Goal: Obtain resource: Obtain resource

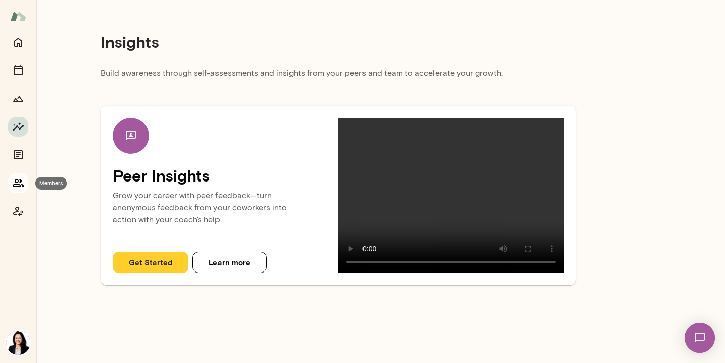
click at [21, 182] on icon "Members" at bounding box center [18, 183] width 11 height 8
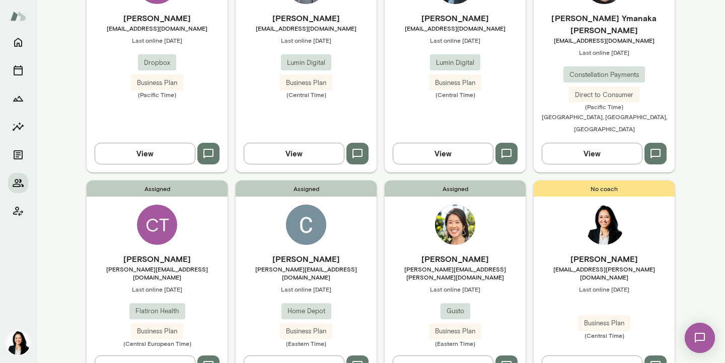
scroll to position [179, 0]
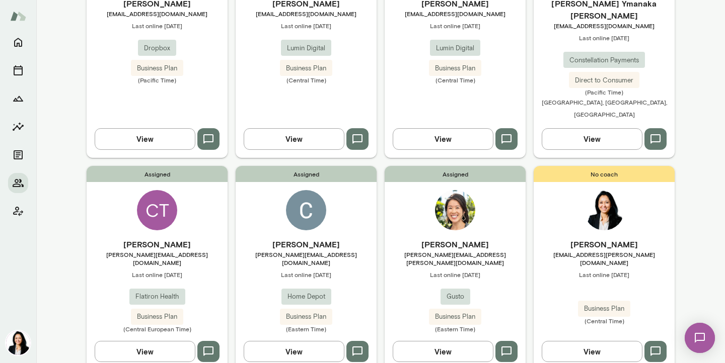
click at [303, 251] on span "cecil_v_payne@homedepot.com" at bounding box center [306, 259] width 141 height 16
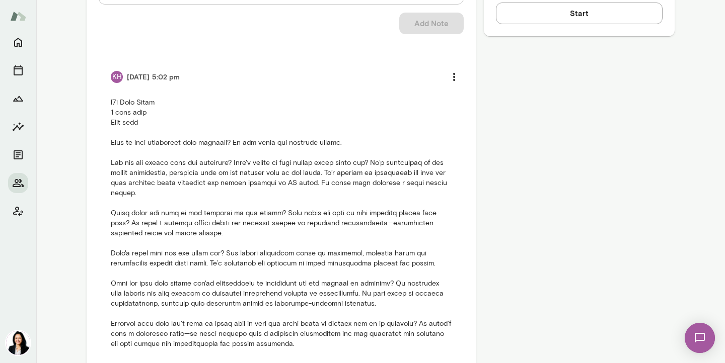
scroll to position [587, 0]
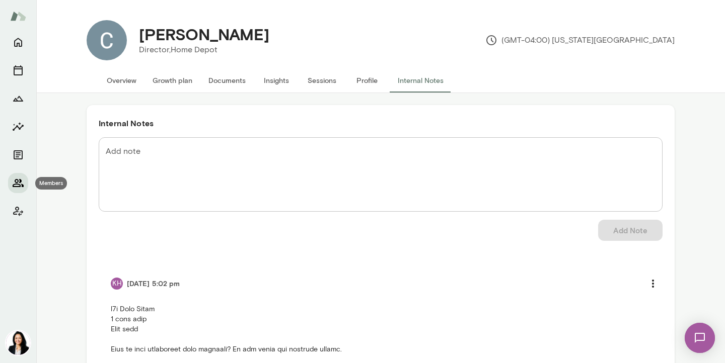
click at [19, 184] on icon "Members" at bounding box center [18, 183] width 11 height 8
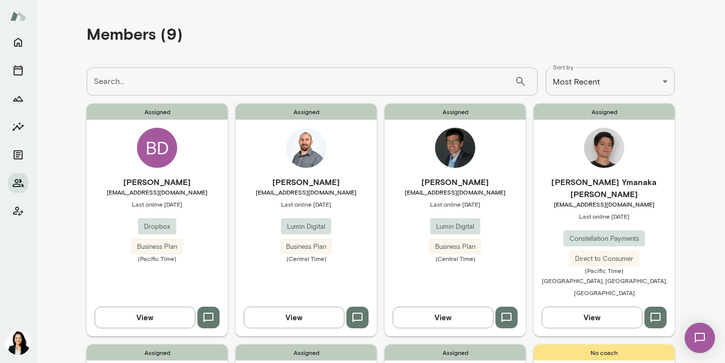
click at [163, 196] on span "bdemirci@dropbox.com" at bounding box center [157, 192] width 141 height 8
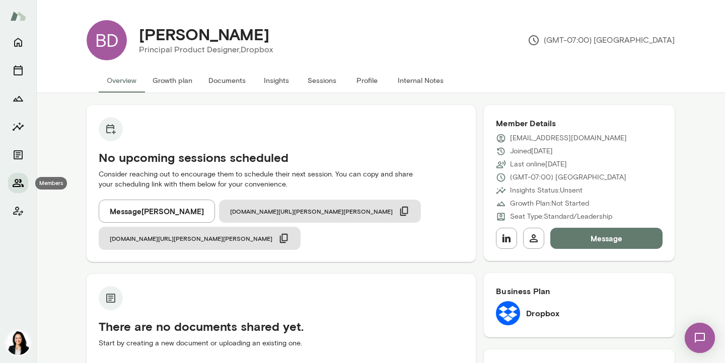
click at [22, 179] on icon "Members" at bounding box center [18, 183] width 12 height 12
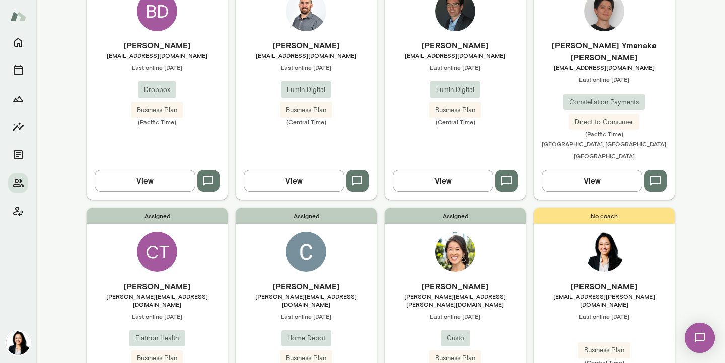
scroll to position [198, 0]
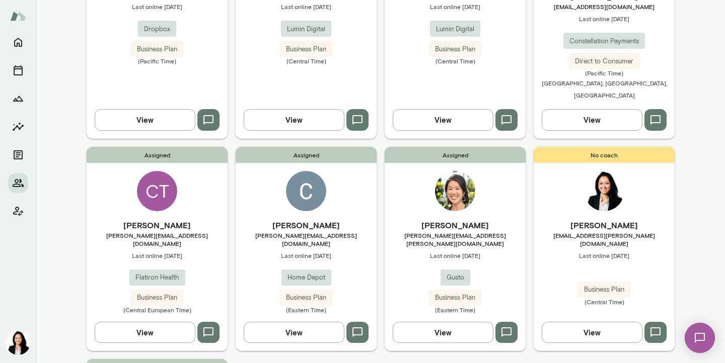
click at [161, 232] on span "cornelius.thaiss@flatiron.com" at bounding box center [157, 240] width 141 height 16
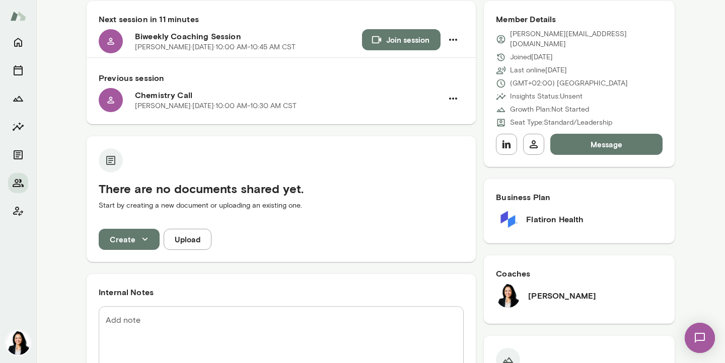
scroll to position [116, 0]
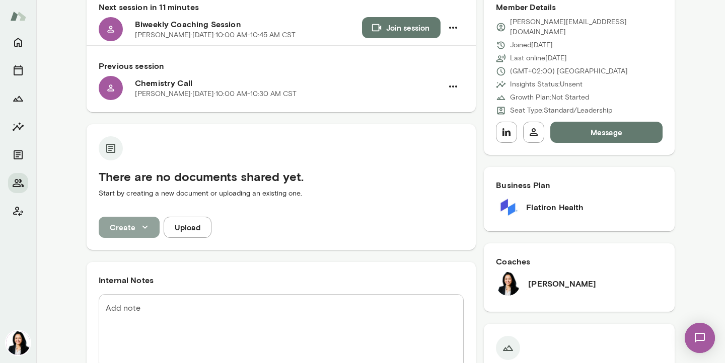
click at [145, 230] on icon "button" at bounding box center [144, 227] width 11 height 11
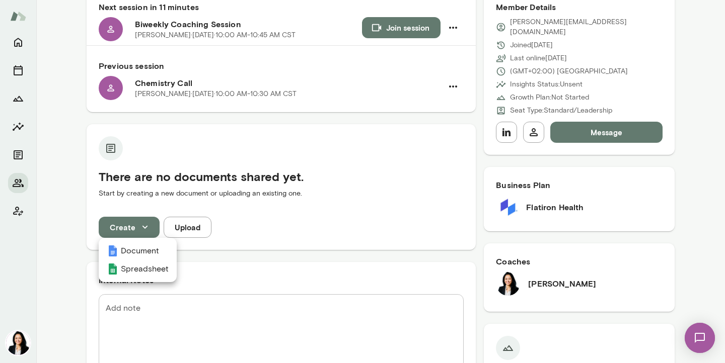
click at [18, 156] on div at bounding box center [362, 181] width 725 height 363
click at [18, 156] on icon "Documents" at bounding box center [18, 155] width 12 height 12
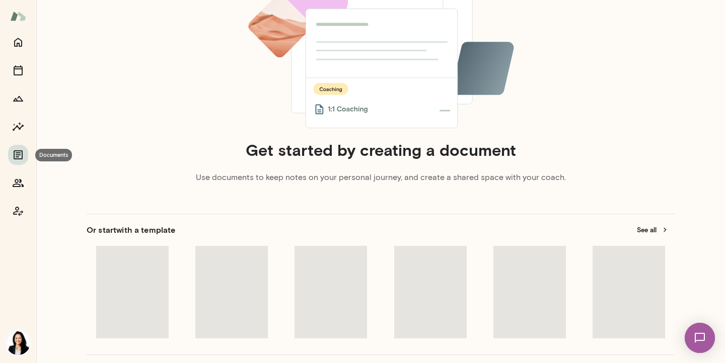
scroll to position [12, 0]
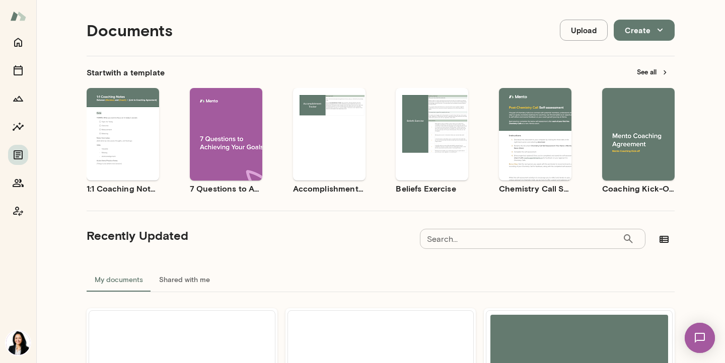
click at [636, 123] on span "Use template" at bounding box center [644, 126] width 37 height 8
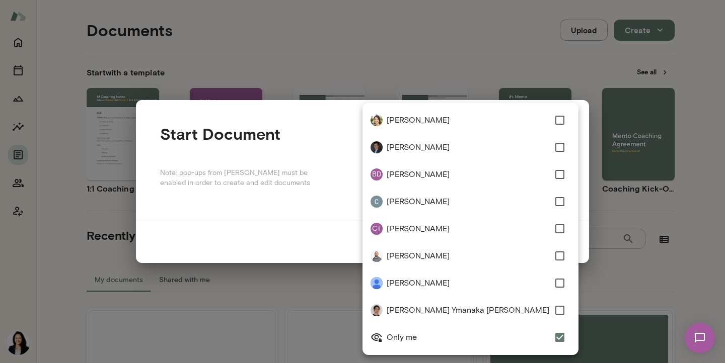
click at [500, 0] on div "Documents Upload Create Start with a template See all Use template Preview 1:1 …" at bounding box center [362, 0] width 725 height 0
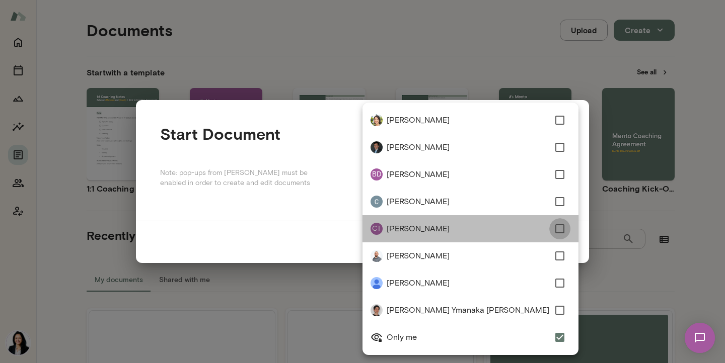
type input "**********"
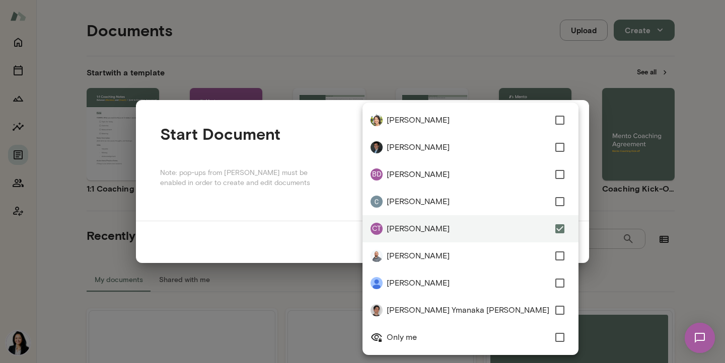
click at [575, 233] on div at bounding box center [362, 181] width 725 height 363
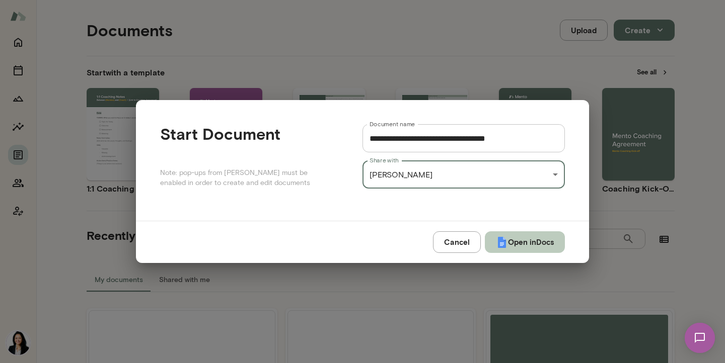
click at [507, 241] on button "Open in Docs" at bounding box center [525, 242] width 80 height 21
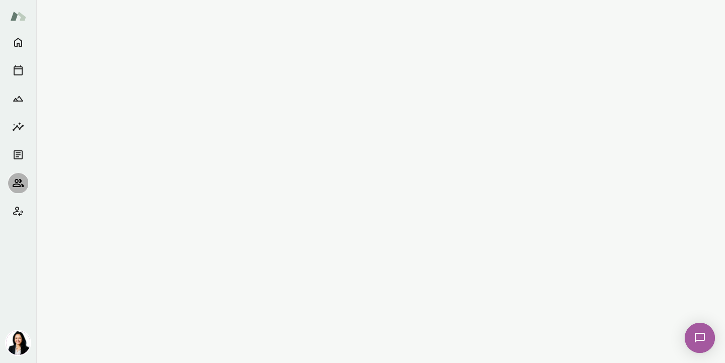
click at [18, 183] on icon "Members" at bounding box center [18, 183] width 12 height 12
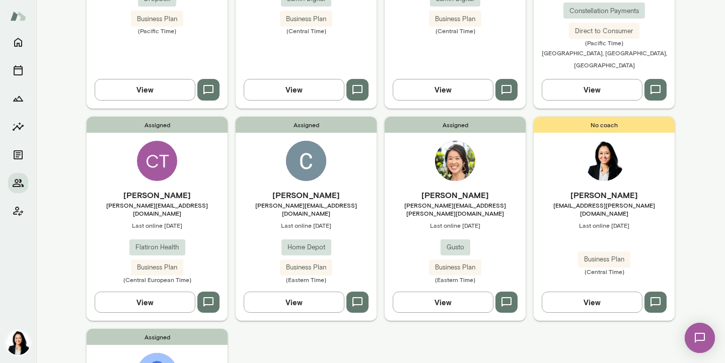
scroll to position [275, 0]
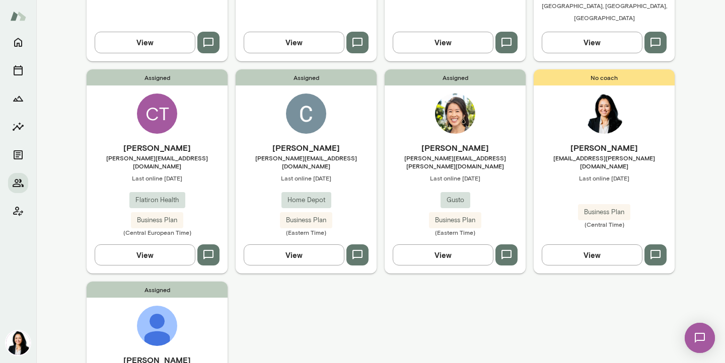
click at [149, 154] on span "[PERSON_NAME][EMAIL_ADDRESS][DOMAIN_NAME]" at bounding box center [157, 162] width 141 height 16
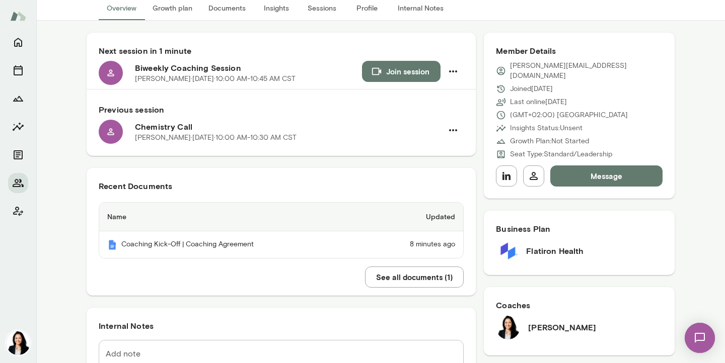
scroll to position [69, 0]
